Goal: Transaction & Acquisition: Purchase product/service

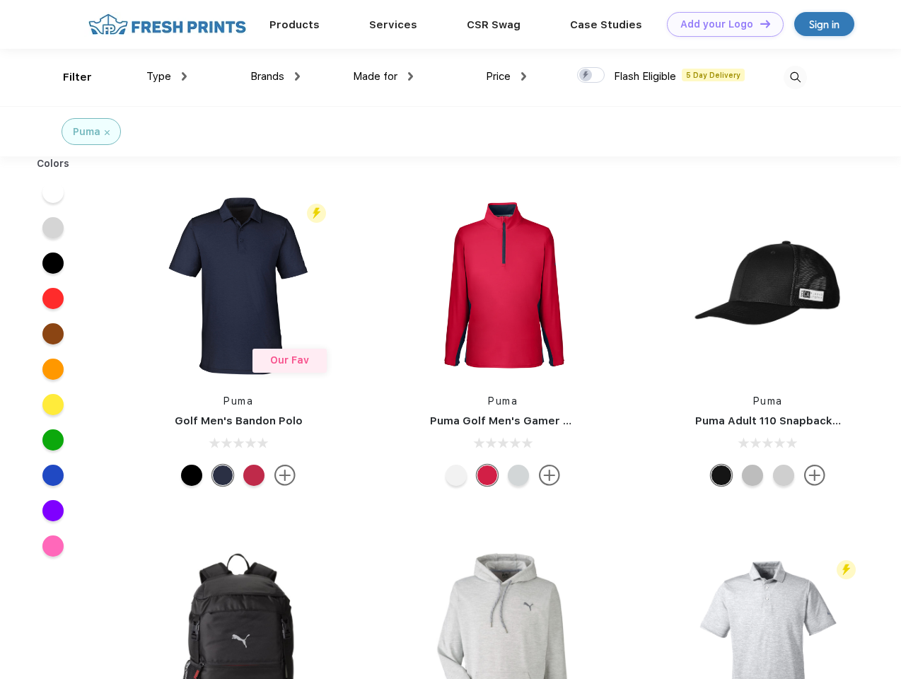
scroll to position [1, 0]
click at [720, 24] on link "Add your Logo Design Tool" at bounding box center [725, 24] width 117 height 25
click at [0, 0] on div "Design Tool" at bounding box center [0, 0] width 0 height 0
click at [759, 23] on link "Add your Logo Design Tool" at bounding box center [725, 24] width 117 height 25
click at [68, 77] on div "Filter" at bounding box center [77, 77] width 29 height 16
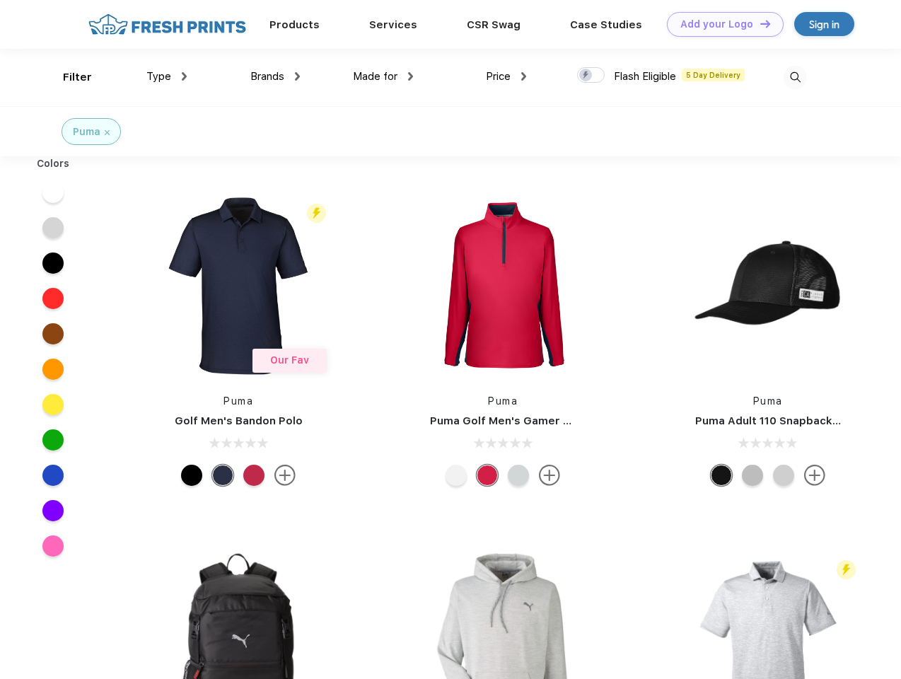
click at [167, 76] on span "Type" at bounding box center [158, 76] width 25 height 13
click at [275, 76] on span "Brands" at bounding box center [267, 76] width 34 height 13
click at [383, 76] on span "Made for" at bounding box center [375, 76] width 45 height 13
click at [506, 76] on span "Price" at bounding box center [498, 76] width 25 height 13
click at [591, 76] on div at bounding box center [591, 75] width 28 height 16
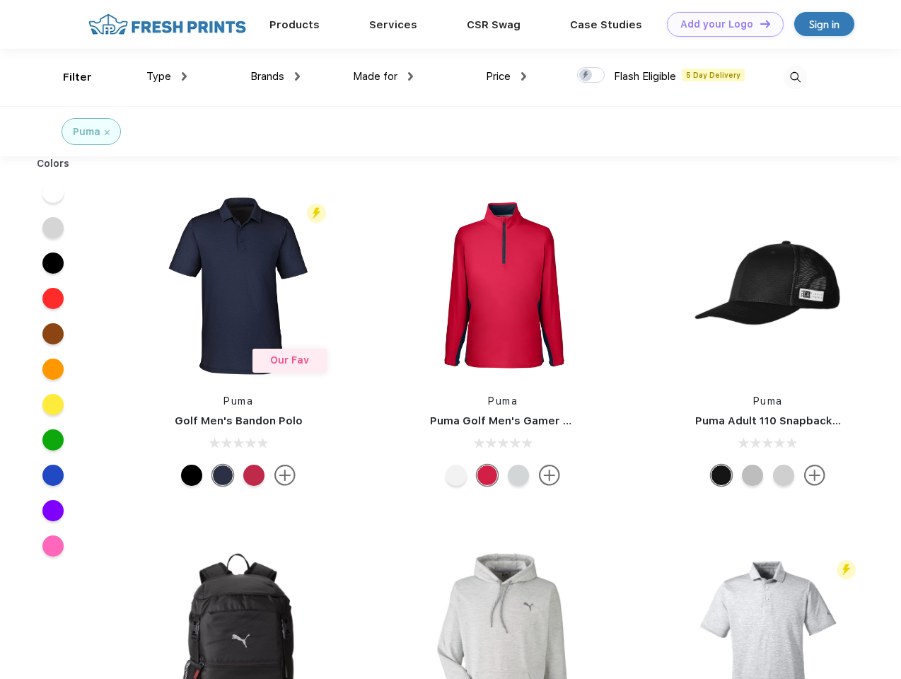
click at [586, 76] on input "checkbox" at bounding box center [581, 70] width 9 height 9
click at [795, 77] on img at bounding box center [795, 77] width 23 height 23
